Goal: Task Accomplishment & Management: Manage account settings

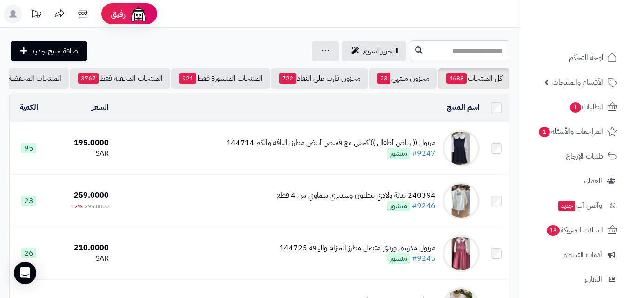
click at [326, 156] on div "مريول (( رياض أطفال )) كحلي مع قميص أبيض مطرز بالياقة والكم 144714 #9247 منشور" at bounding box center [330, 147] width 209 height 21
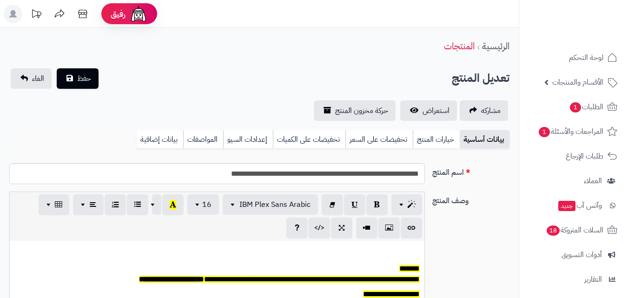
scroll to position [77, 0]
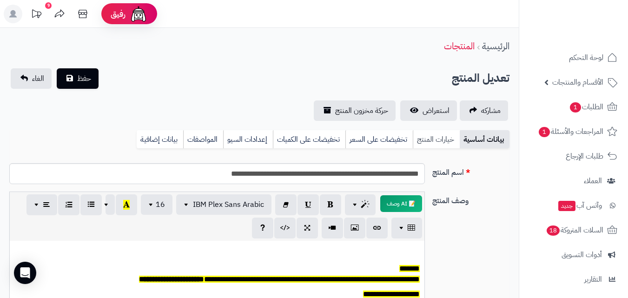
click at [442, 132] on link "خيارات المنتج" at bounding box center [435, 139] width 47 height 19
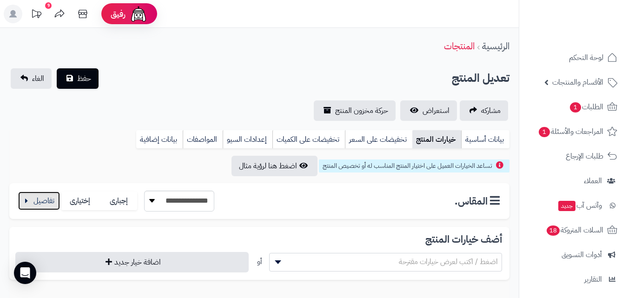
click at [33, 203] on button "button" at bounding box center [39, 200] width 42 height 19
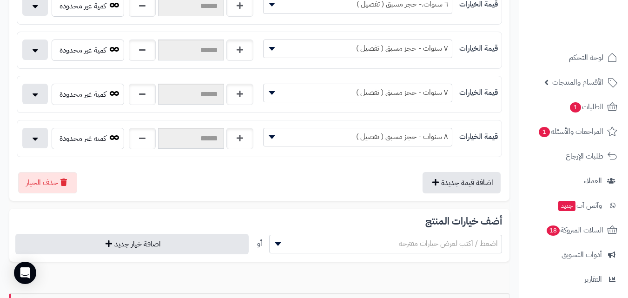
scroll to position [0, 0]
